Goal: Task Accomplishment & Management: Use online tool/utility

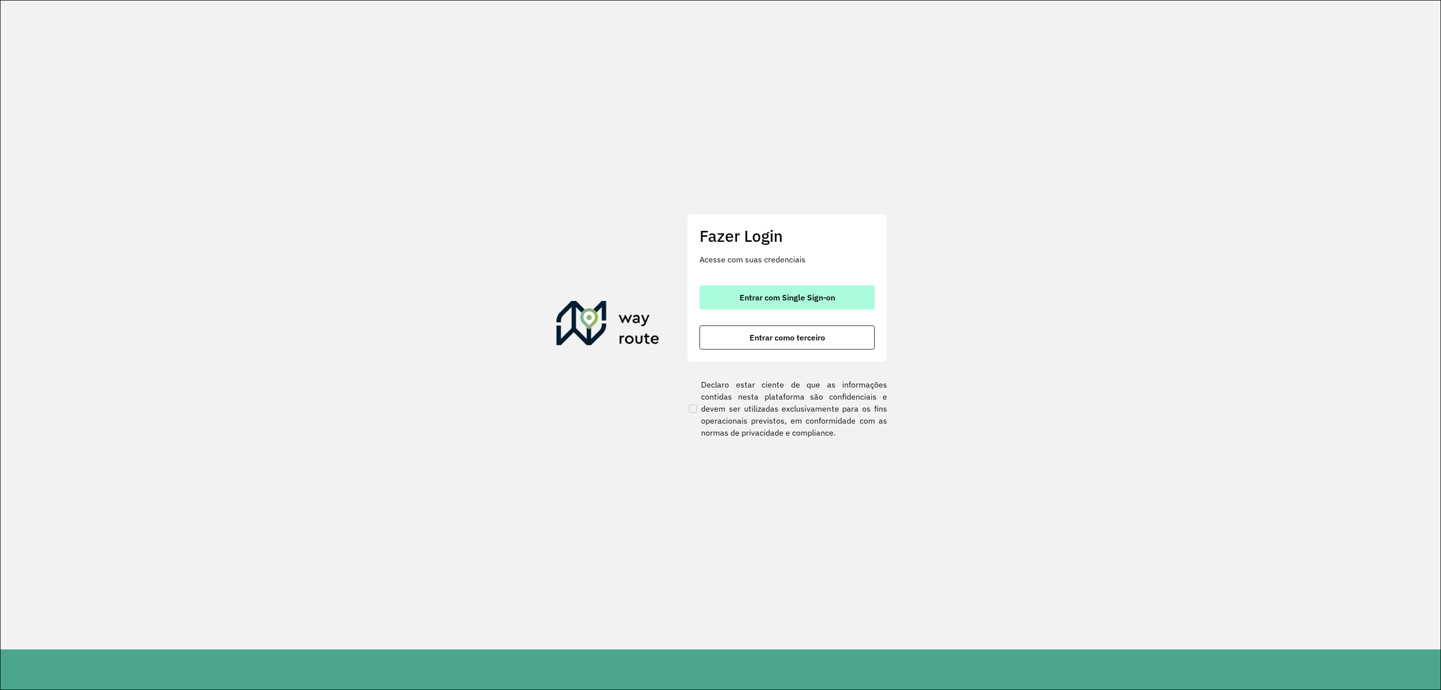
click at [782, 296] on span "Entrar com Single Sign-on" at bounding box center [788, 297] width 96 height 8
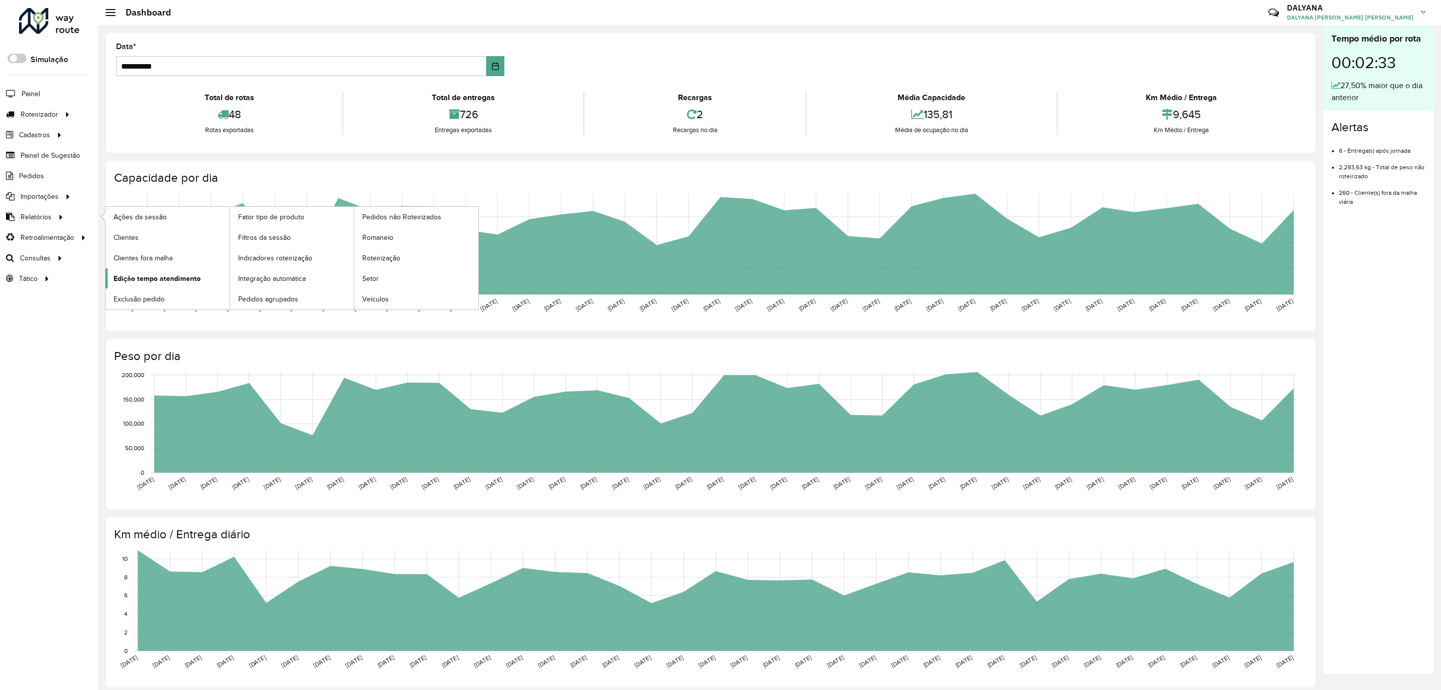
click at [170, 282] on span "Edição tempo atendimento" at bounding box center [157, 278] width 87 height 11
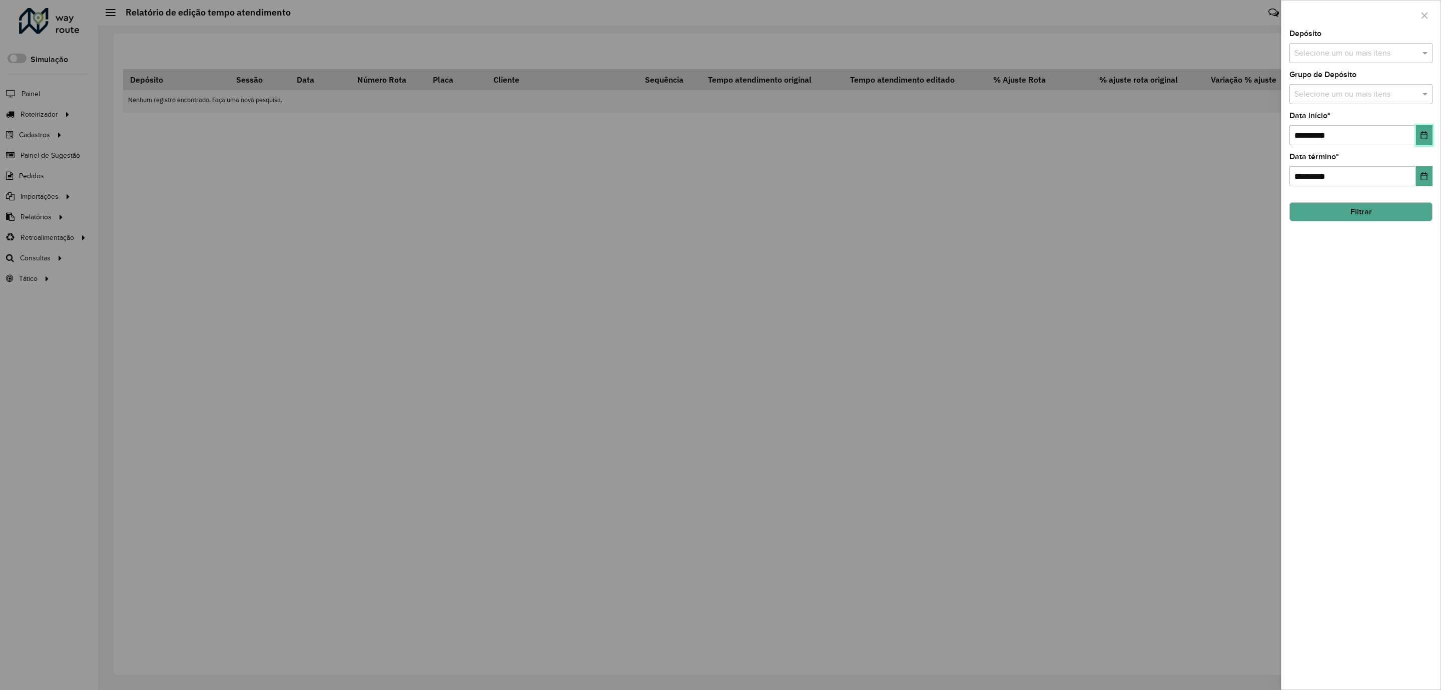
click at [1424, 139] on icon "Choose Date" at bounding box center [1424, 135] width 8 height 8
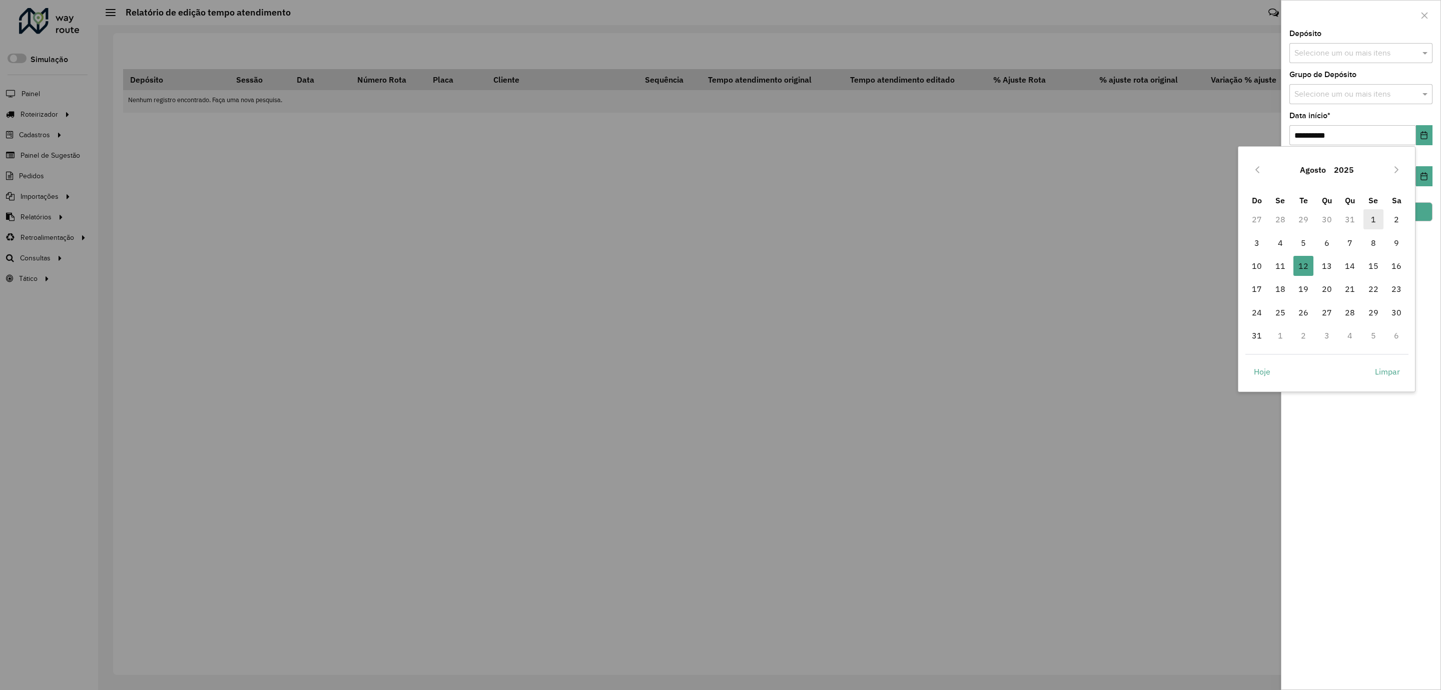
click at [1371, 218] on span "1" at bounding box center [1374, 219] width 20 height 20
type input "**********"
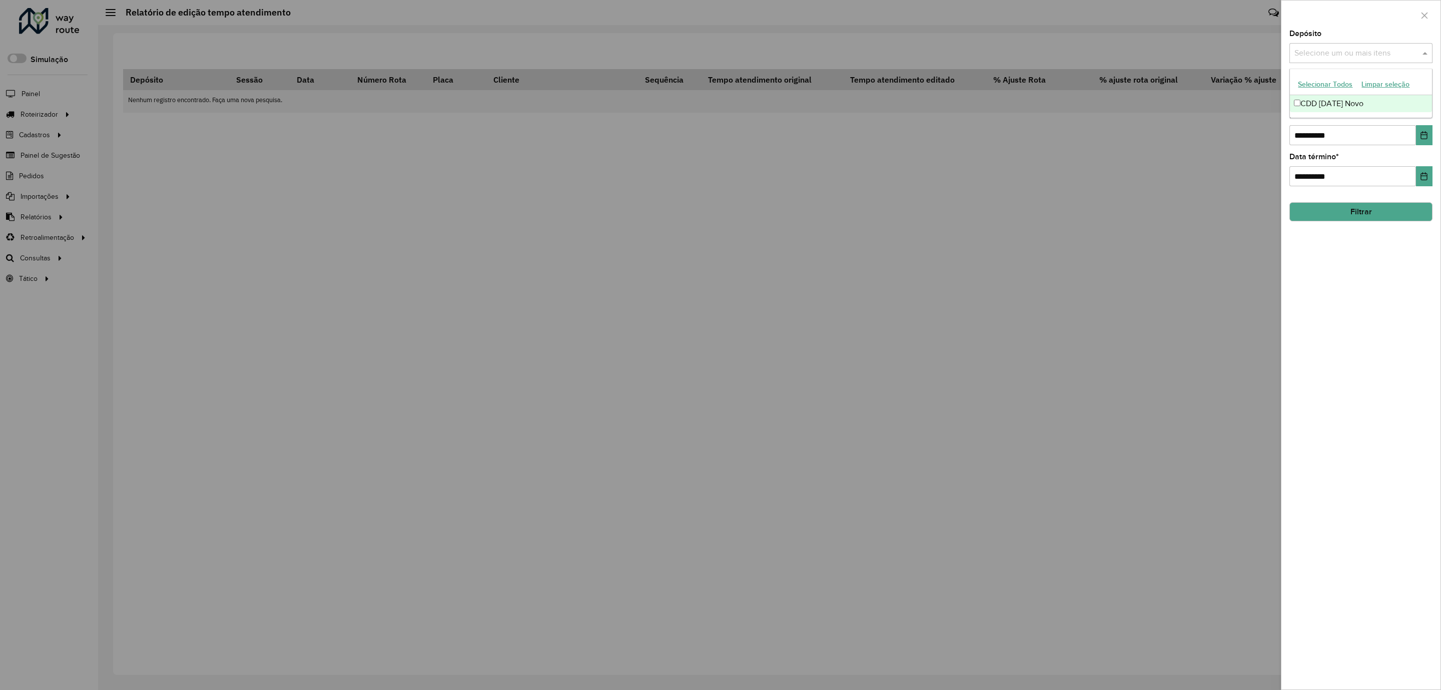
click at [1408, 49] on input "text" at bounding box center [1356, 54] width 128 height 12
click at [1317, 105] on div "CDD [DATE] Novo" at bounding box center [1361, 103] width 142 height 17
click at [1387, 218] on button "Filtrar" at bounding box center [1361, 211] width 143 height 19
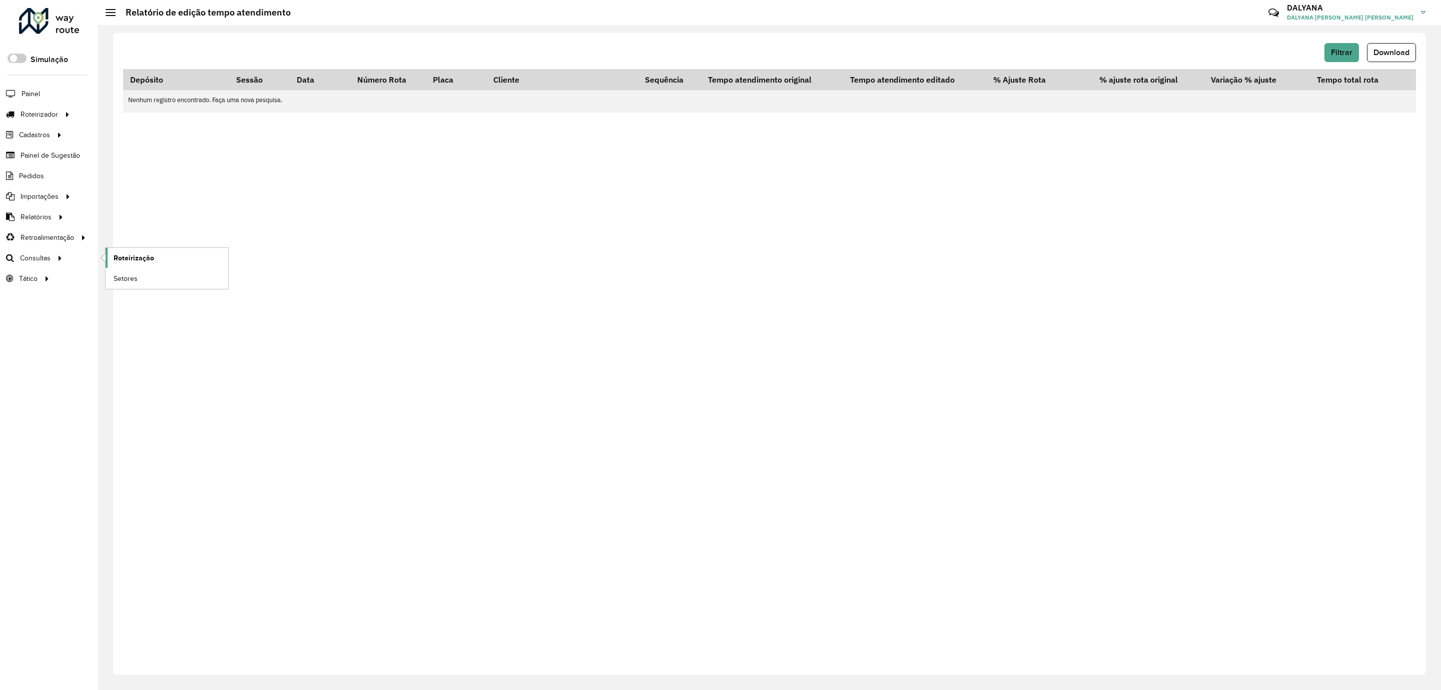
click at [146, 261] on span "Roteirização" at bounding box center [134, 258] width 41 height 11
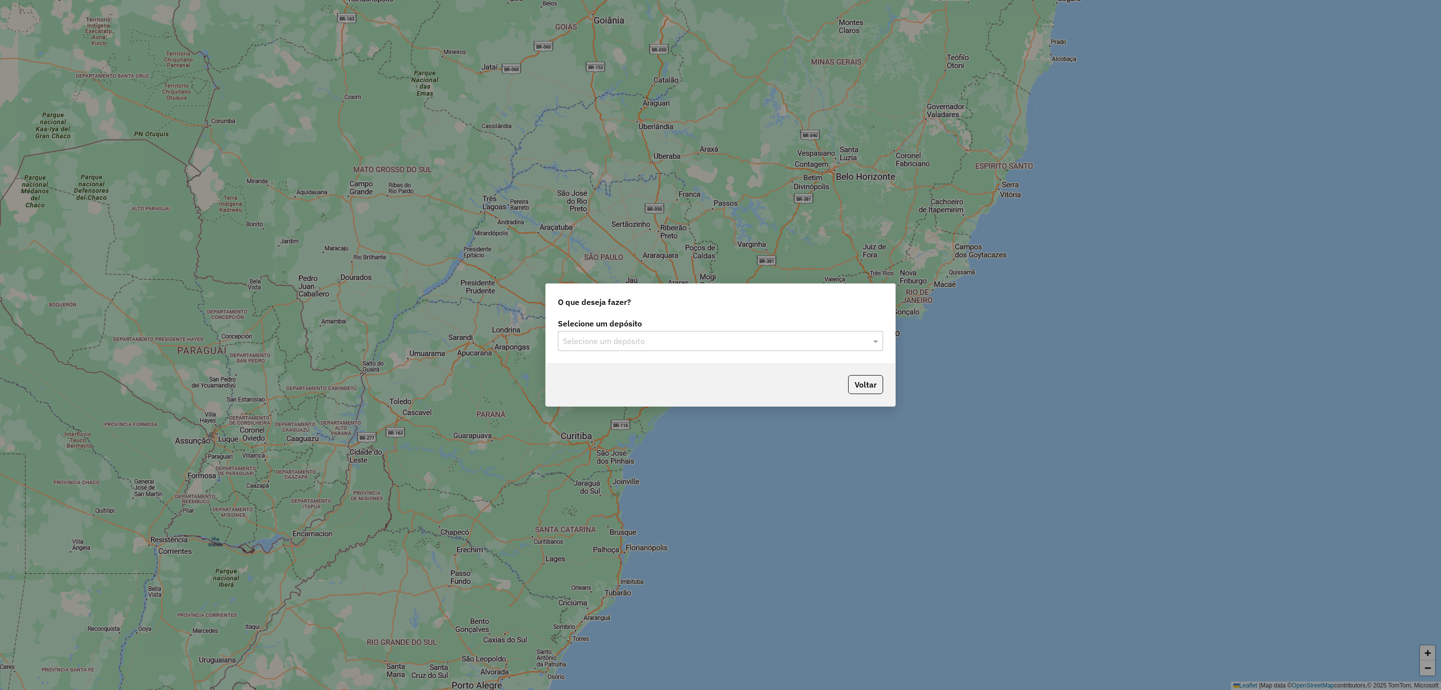
click at [648, 338] on input "text" at bounding box center [710, 341] width 295 height 12
click at [625, 365] on div "CDD [DATE] Novo" at bounding box center [721, 369] width 324 height 17
